Goal: Register for event/course

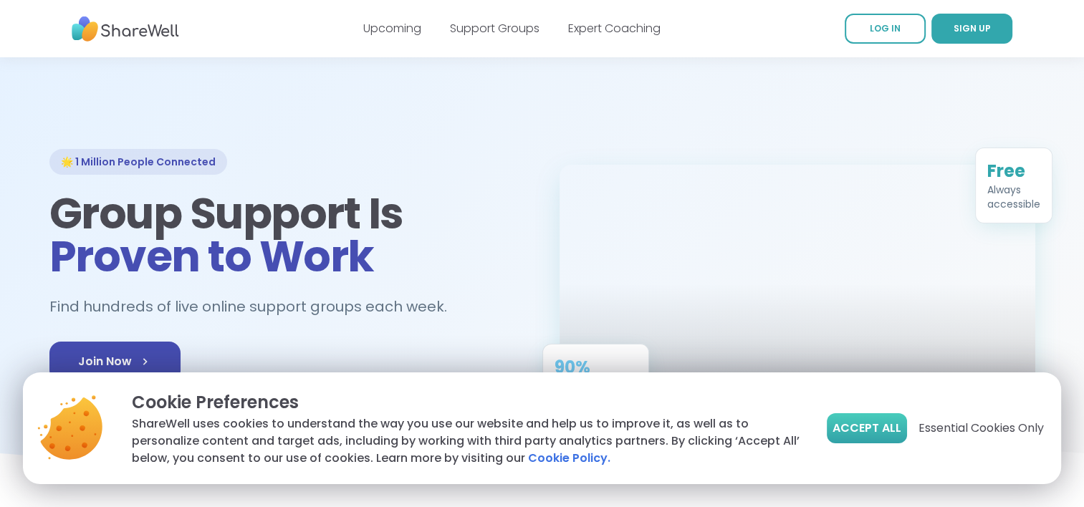
click at [857, 433] on span "Accept All" at bounding box center [866, 428] width 69 height 17
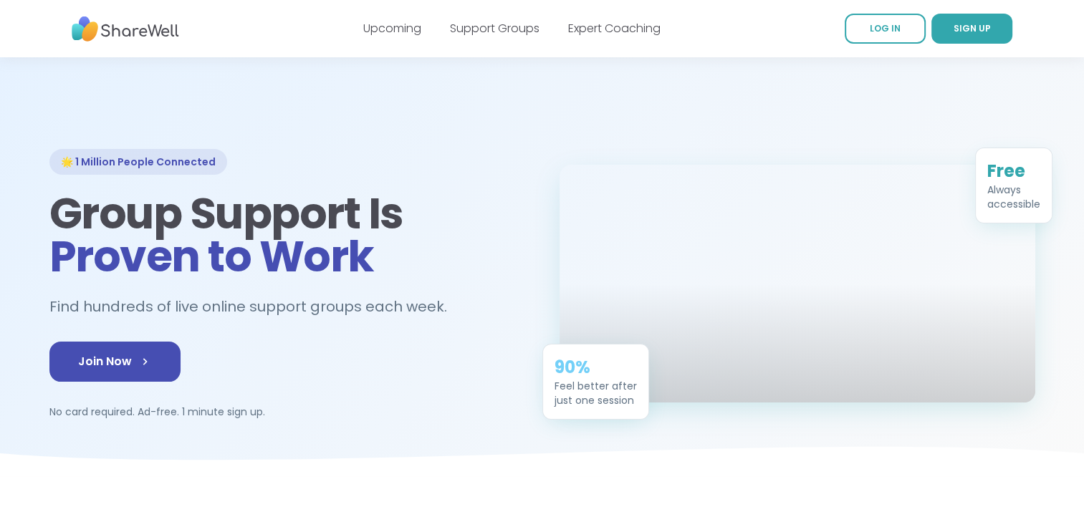
click at [483, 19] on div "Upcoming Support Groups Expert Coaching" at bounding box center [511, 29] width 297 height 40
click at [484, 23] on link "Support Groups" at bounding box center [495, 28] width 90 height 16
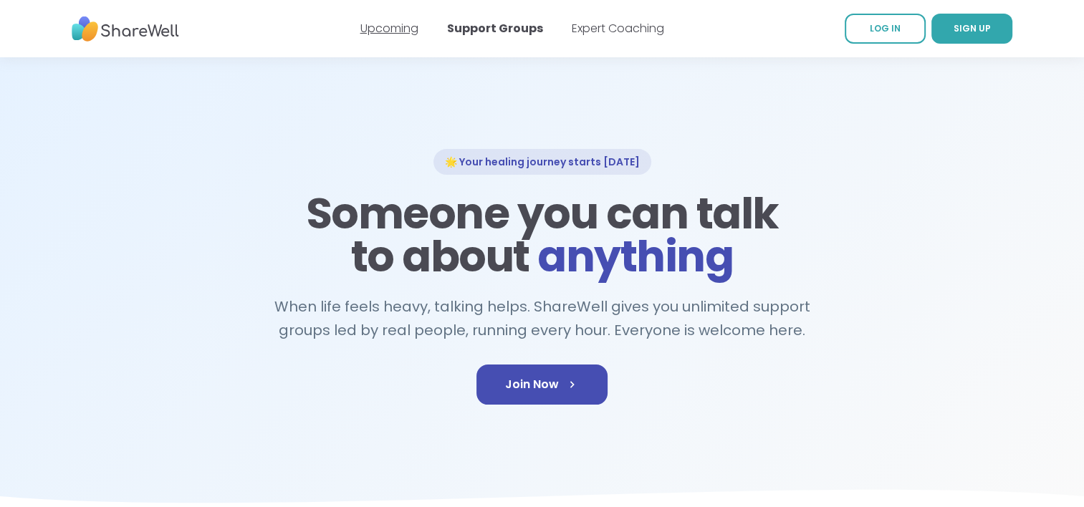
click at [370, 27] on link "Upcoming" at bounding box center [389, 28] width 58 height 16
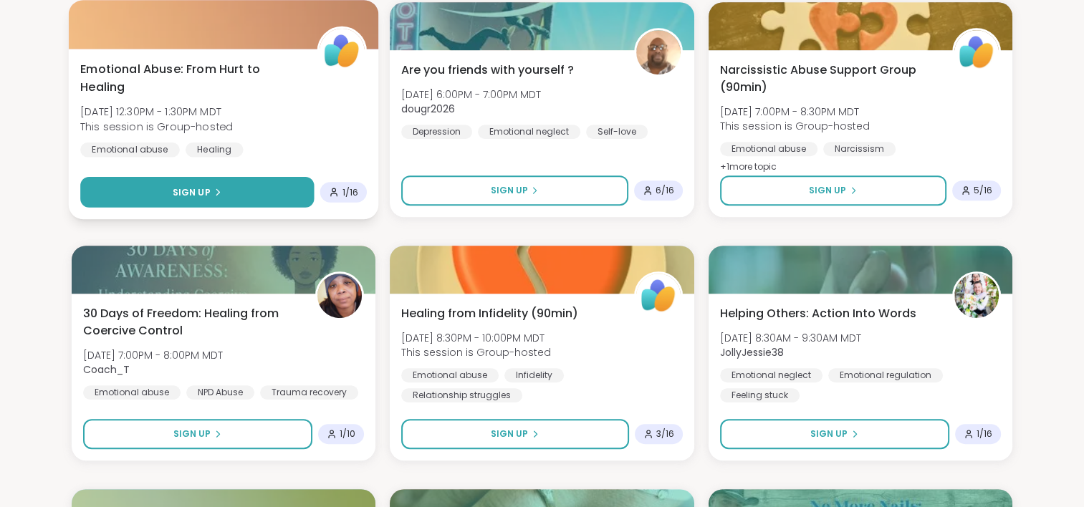
scroll to position [716, 0]
